Goal: Use online tool/utility: Utilize a website feature to perform a specific function

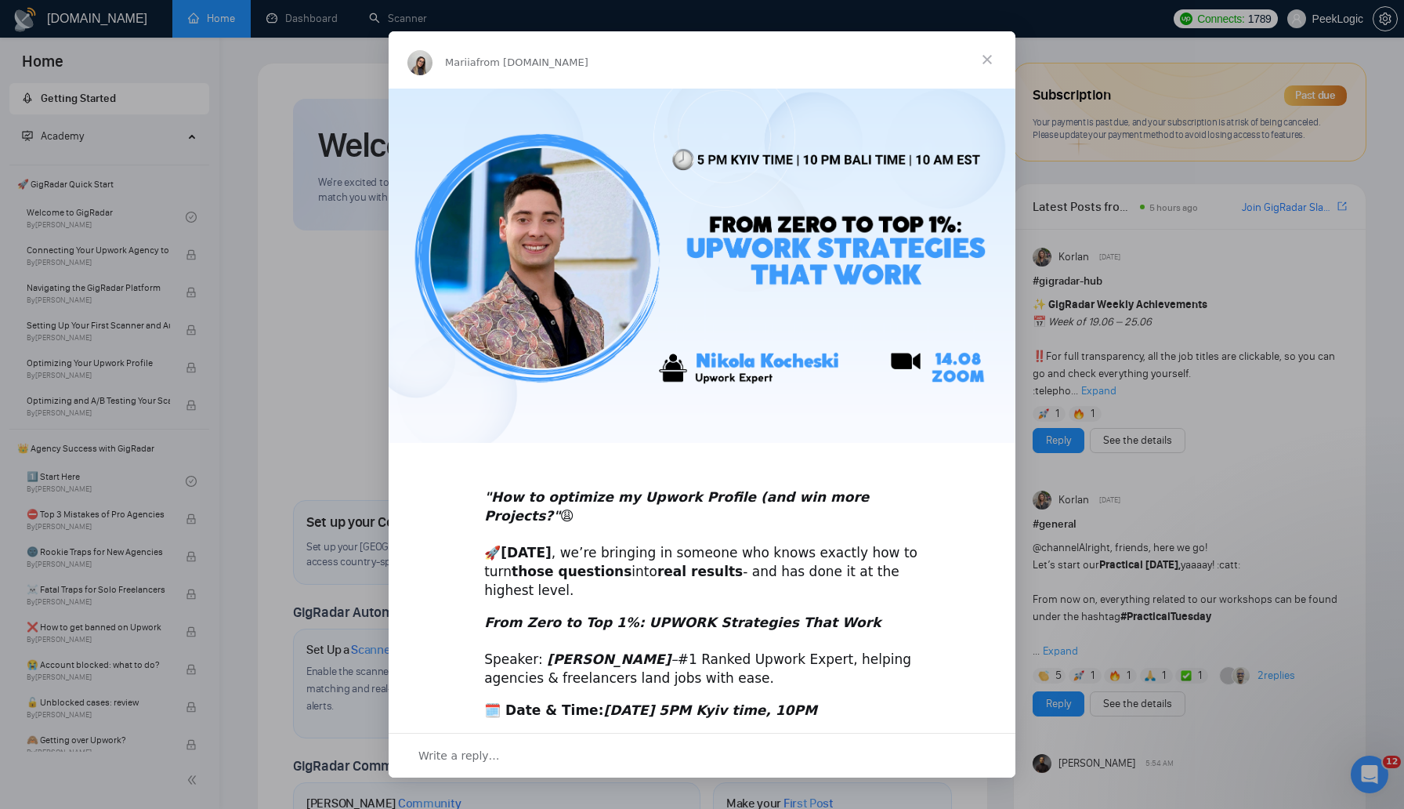
click at [979, 59] on span "Close" at bounding box center [987, 59] width 56 height 56
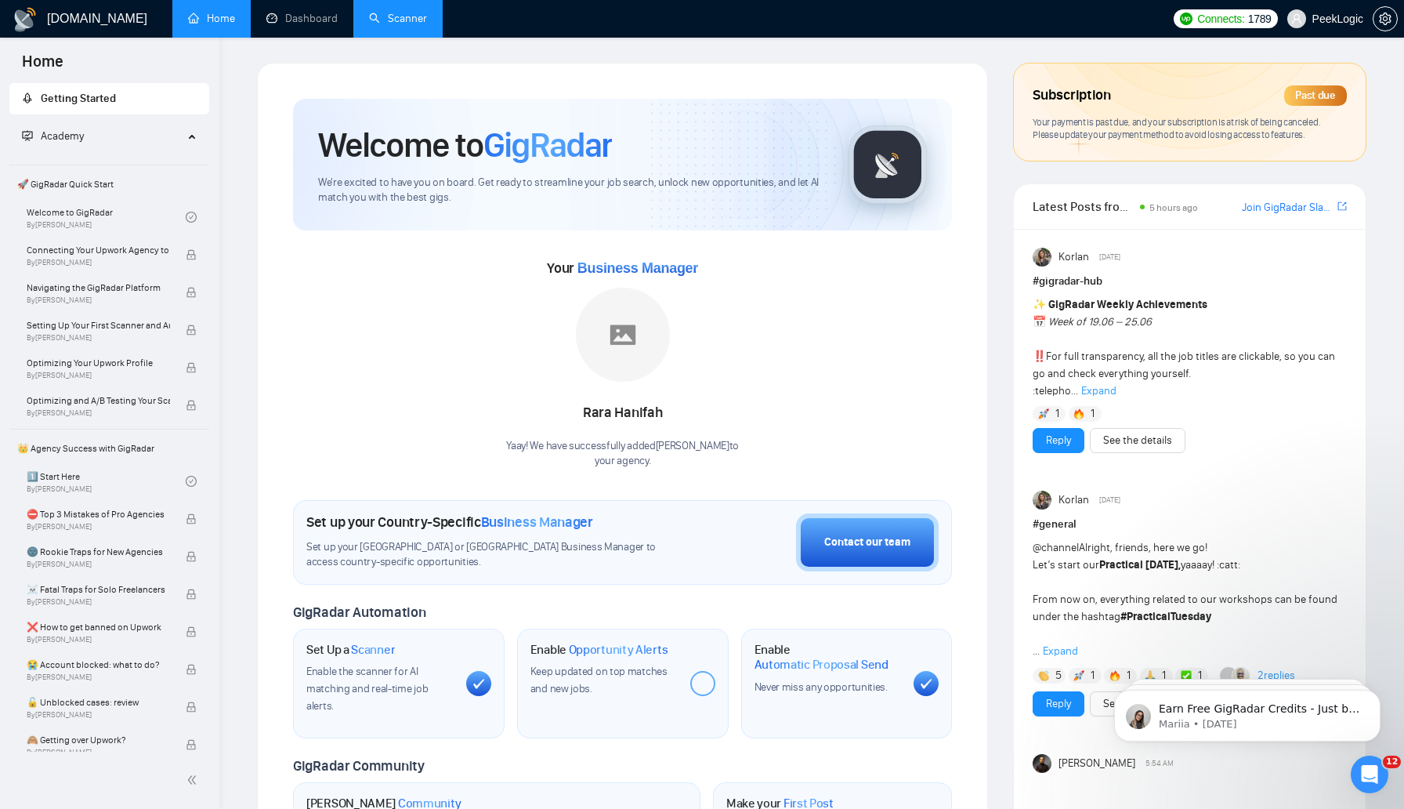
click at [396, 20] on link "Scanner" at bounding box center [398, 18] width 58 height 13
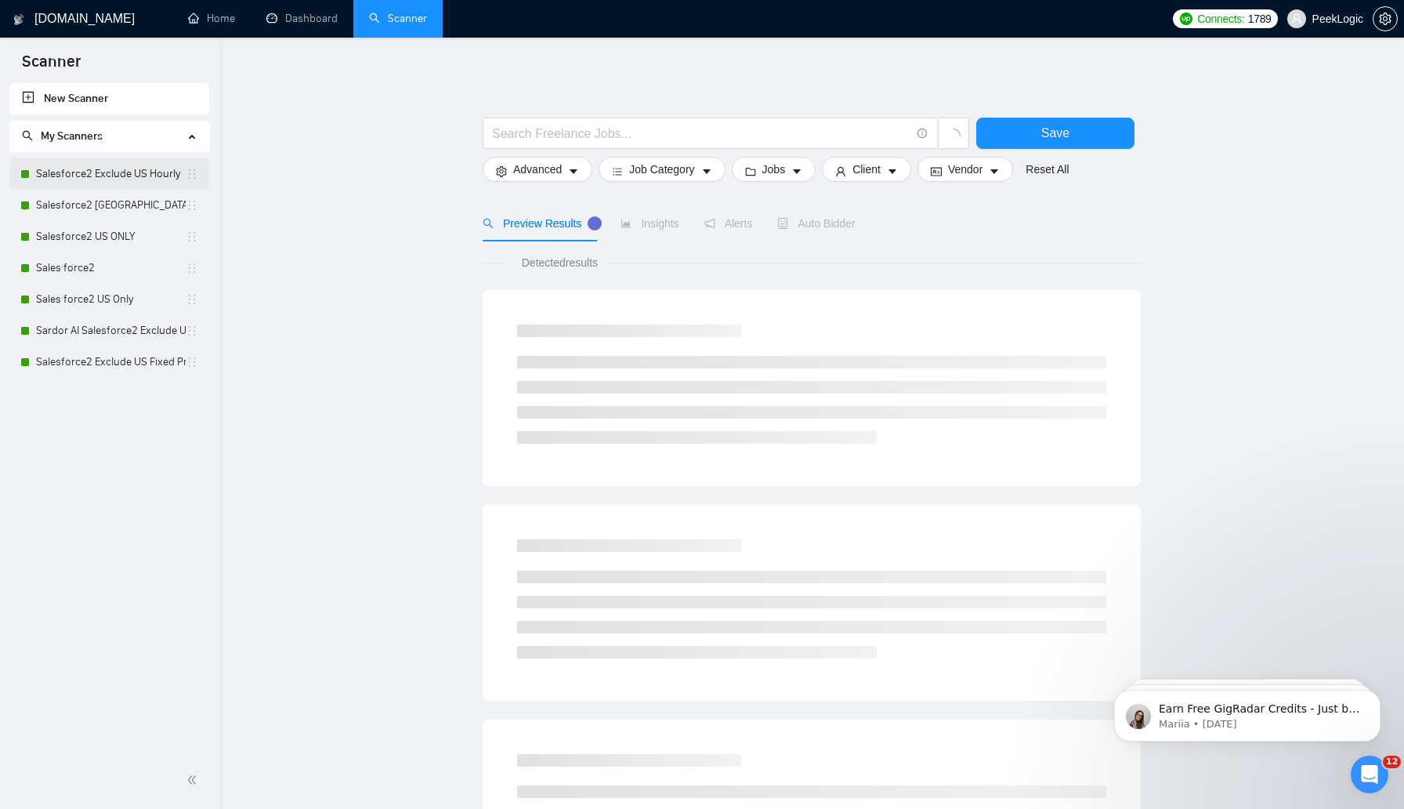
click at [121, 168] on link "Salesforce2 Exclude US Hourly" at bounding box center [111, 173] width 150 height 31
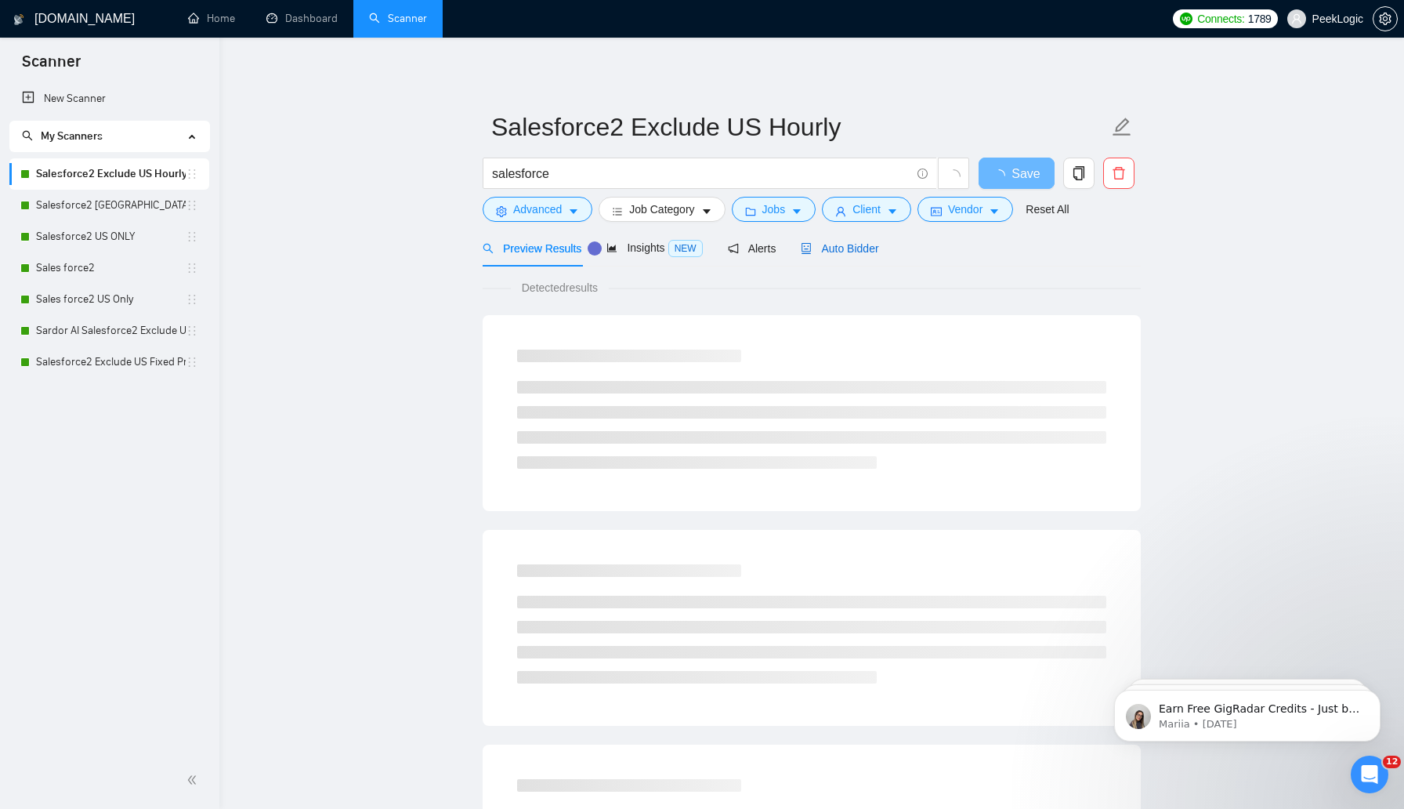
click at [844, 251] on span "Auto Bidder" at bounding box center [840, 248] width 78 height 13
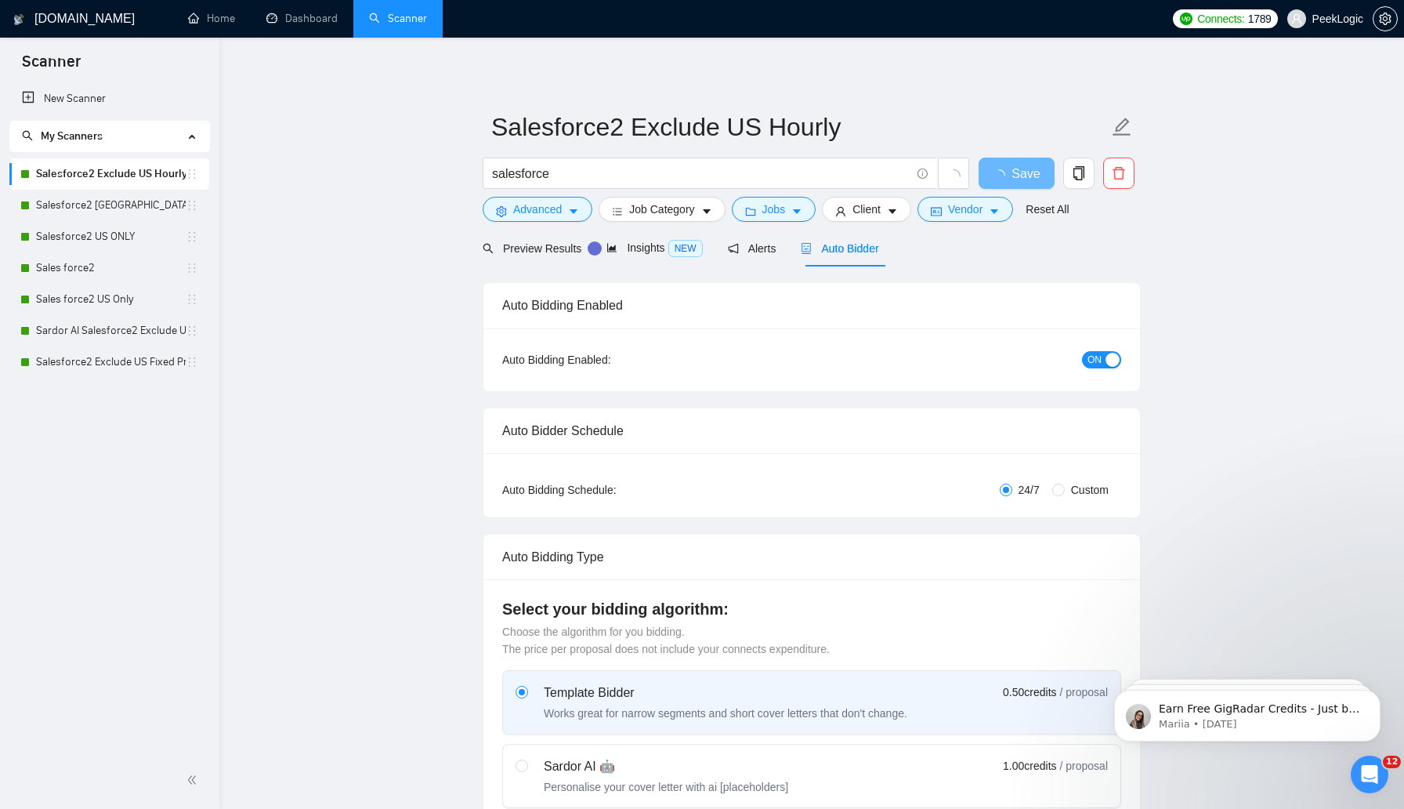
radio input "false"
radio input "true"
checkbox input "true"
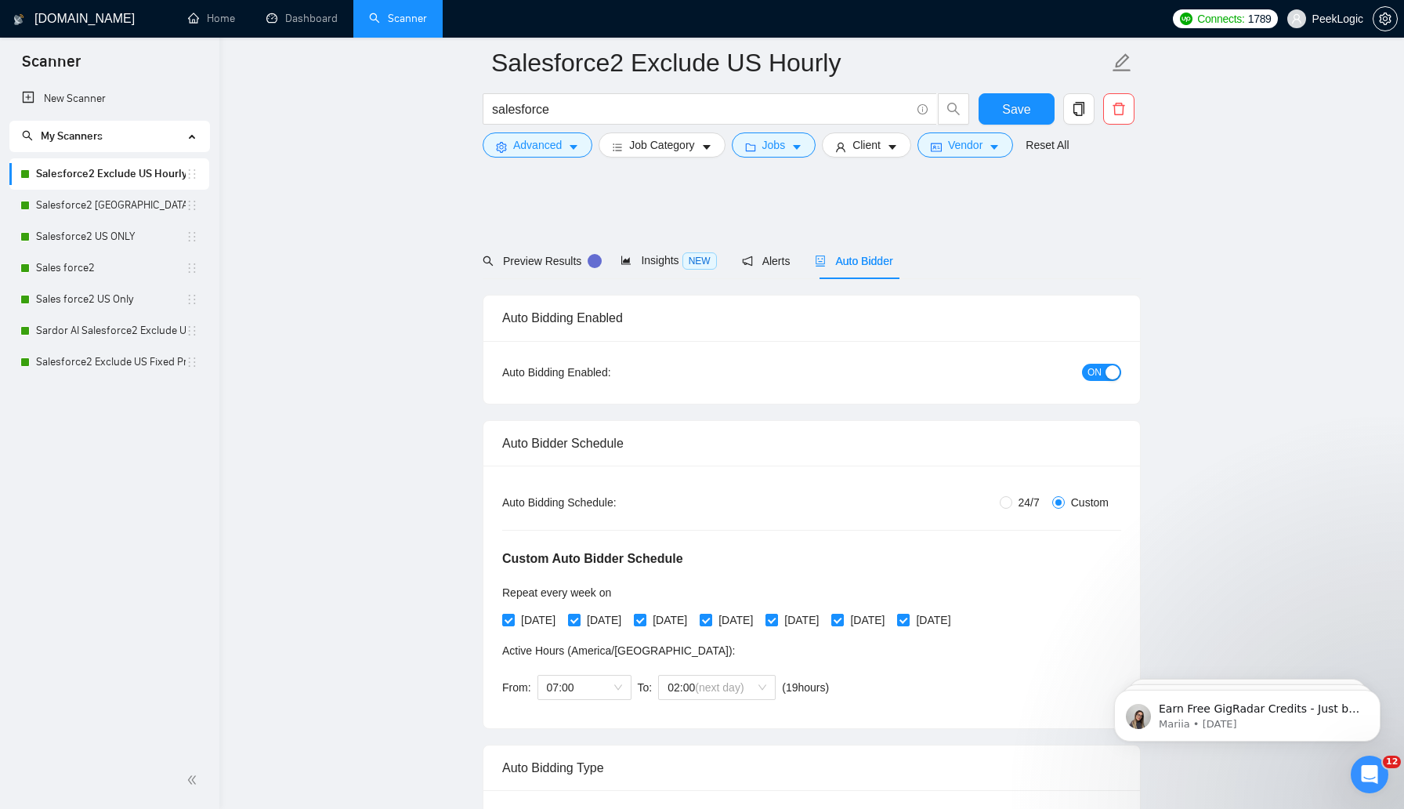
scroll to position [591, 0]
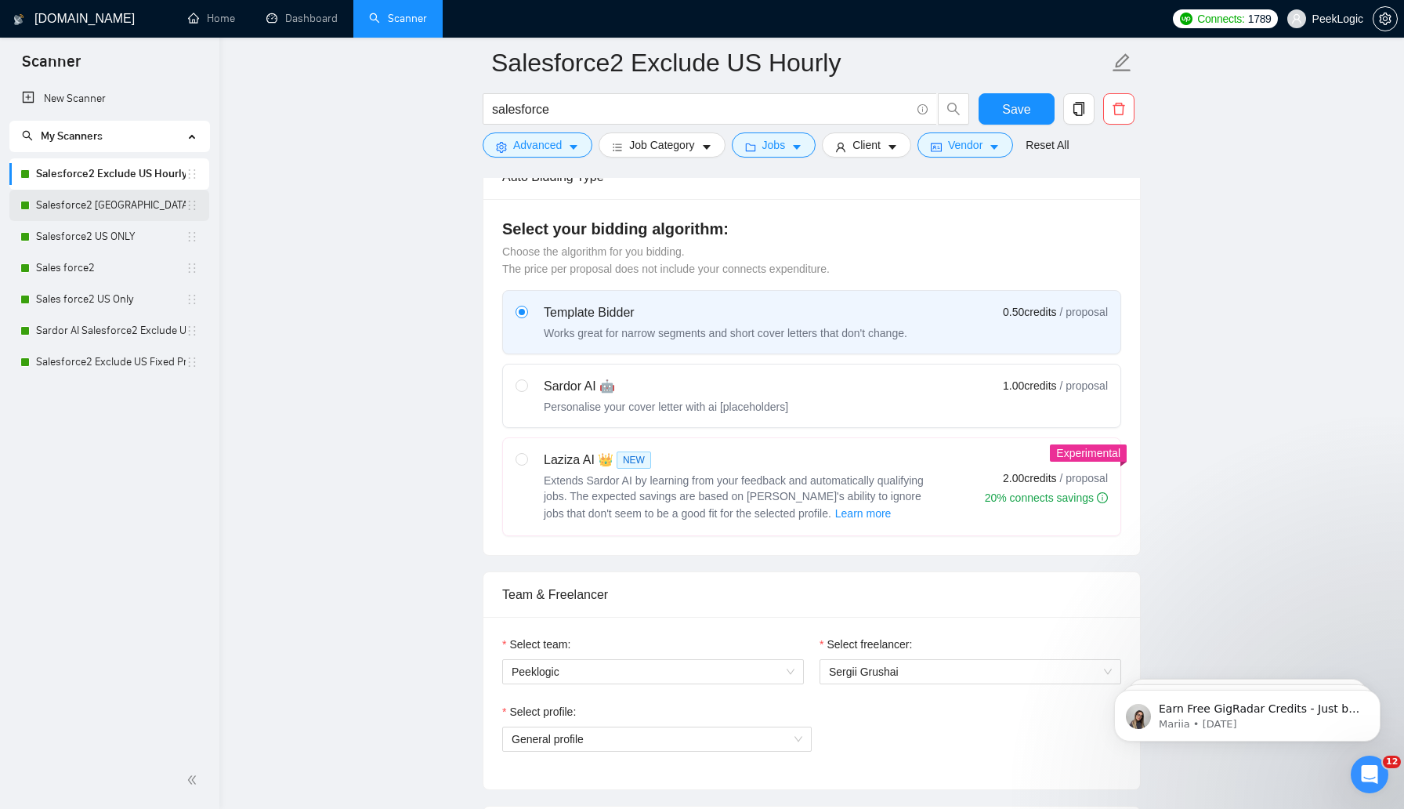
click at [71, 190] on link "Salesforce2 US" at bounding box center [111, 205] width 150 height 31
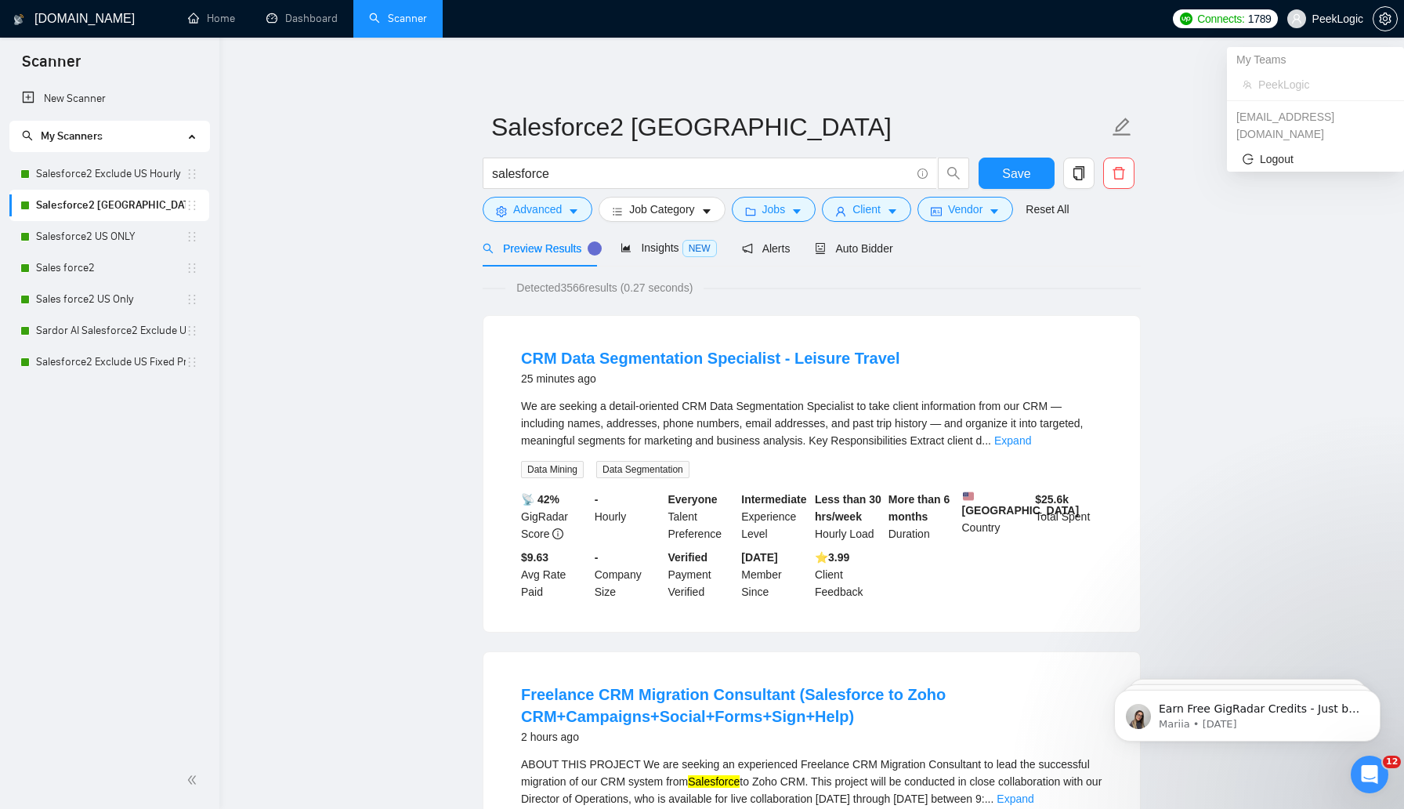
click at [1329, 19] on span "PeekLogic" at bounding box center [1337, 19] width 51 height 0
click at [1385, 20] on icon "setting" at bounding box center [1385, 19] width 13 height 13
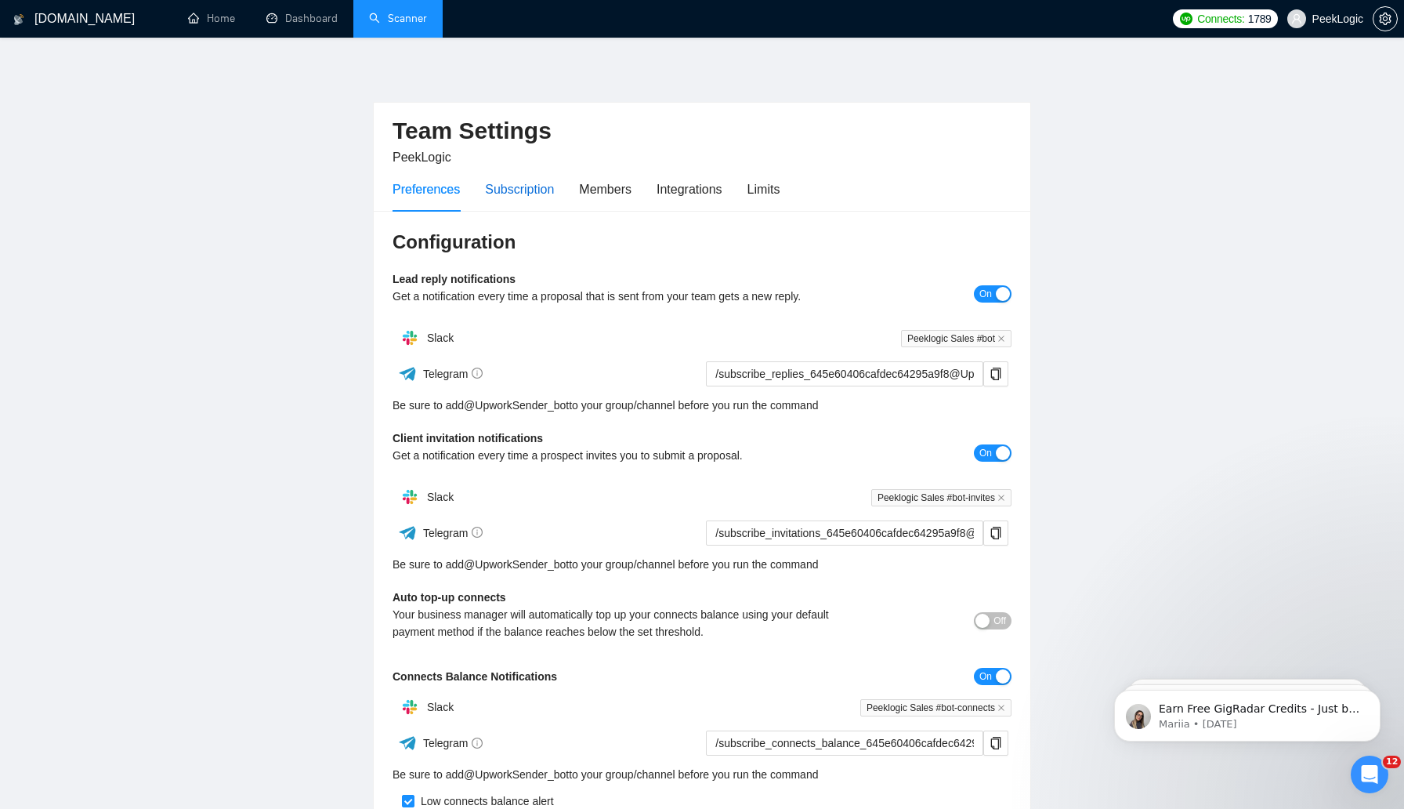
click at [530, 191] on div "Subscription" at bounding box center [519, 189] width 69 height 20
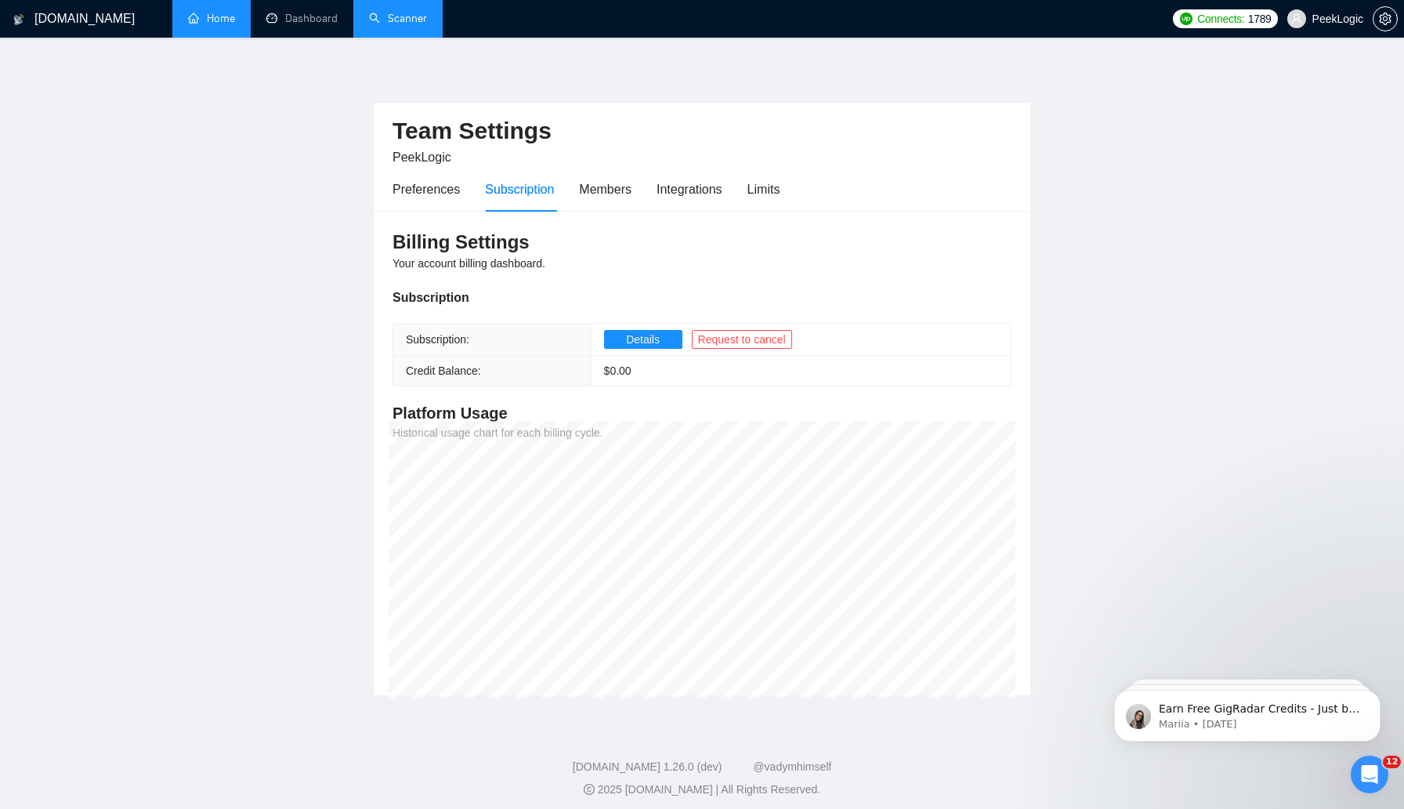
click at [204, 17] on link "Home" at bounding box center [211, 18] width 47 height 13
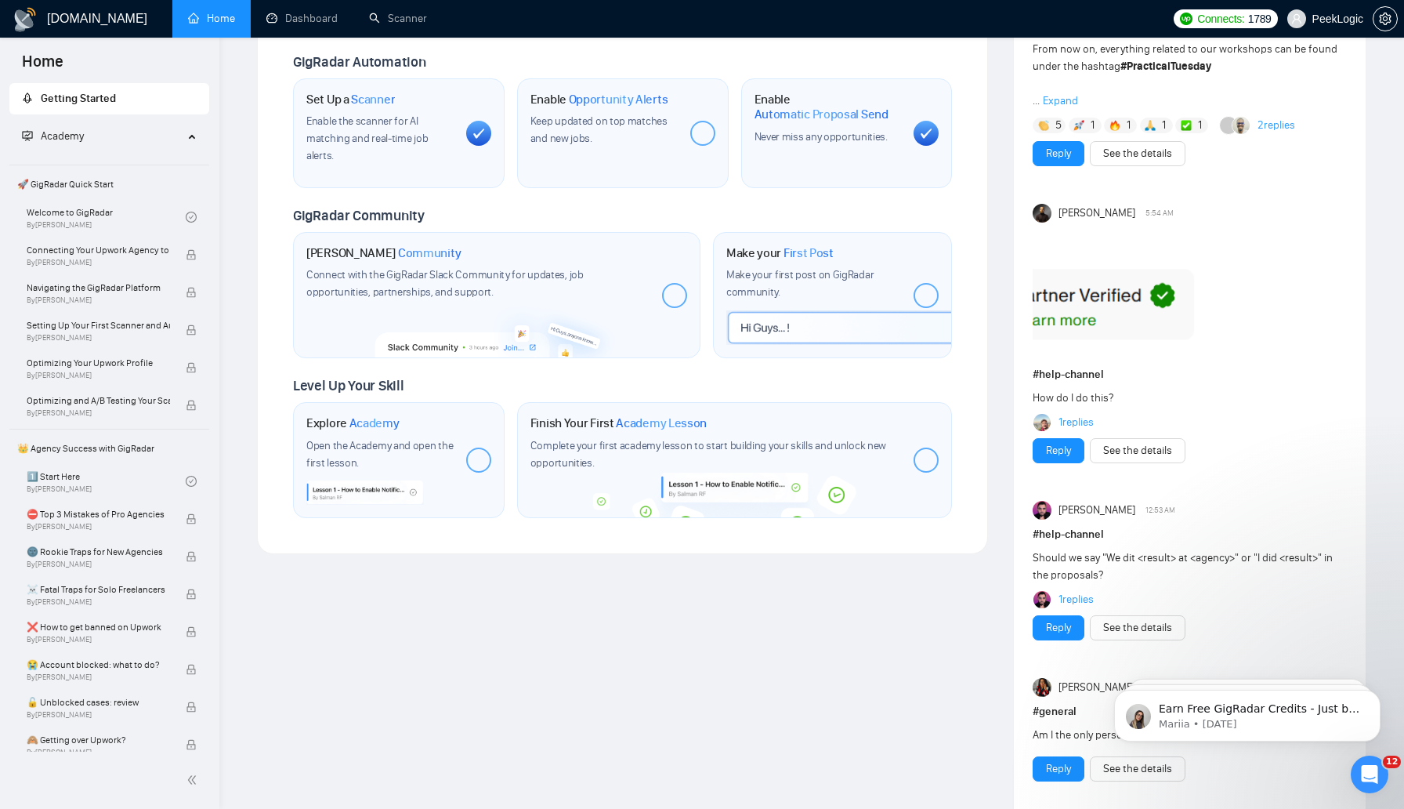
scroll to position [877, 0]
